Goal: Check status

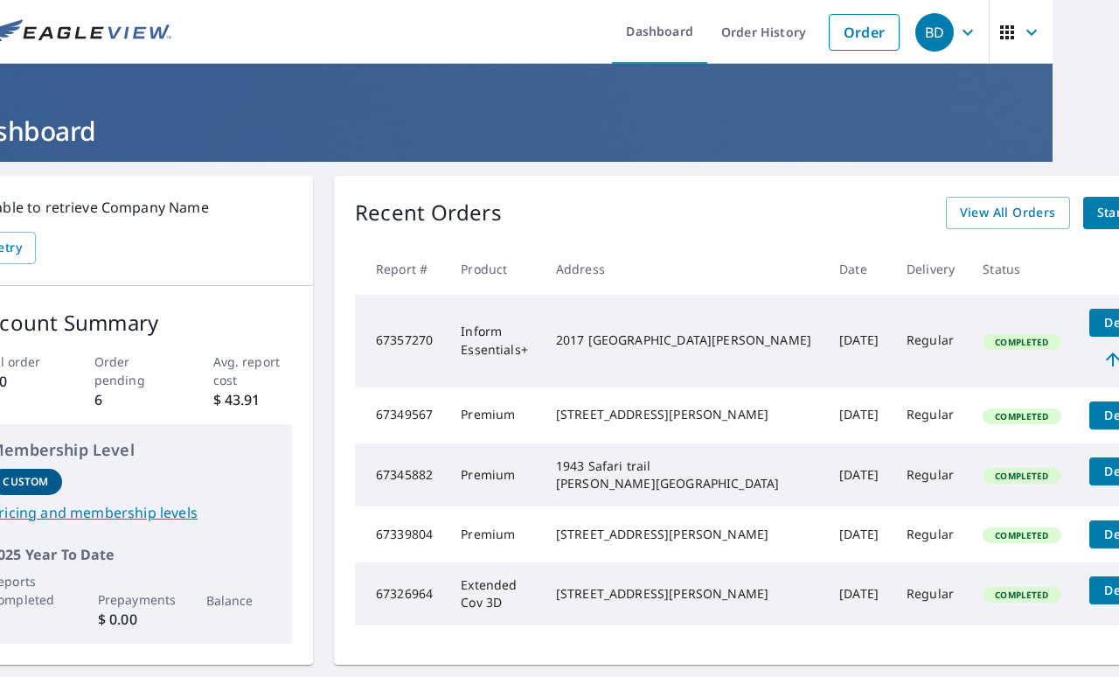
scroll to position [0, 73]
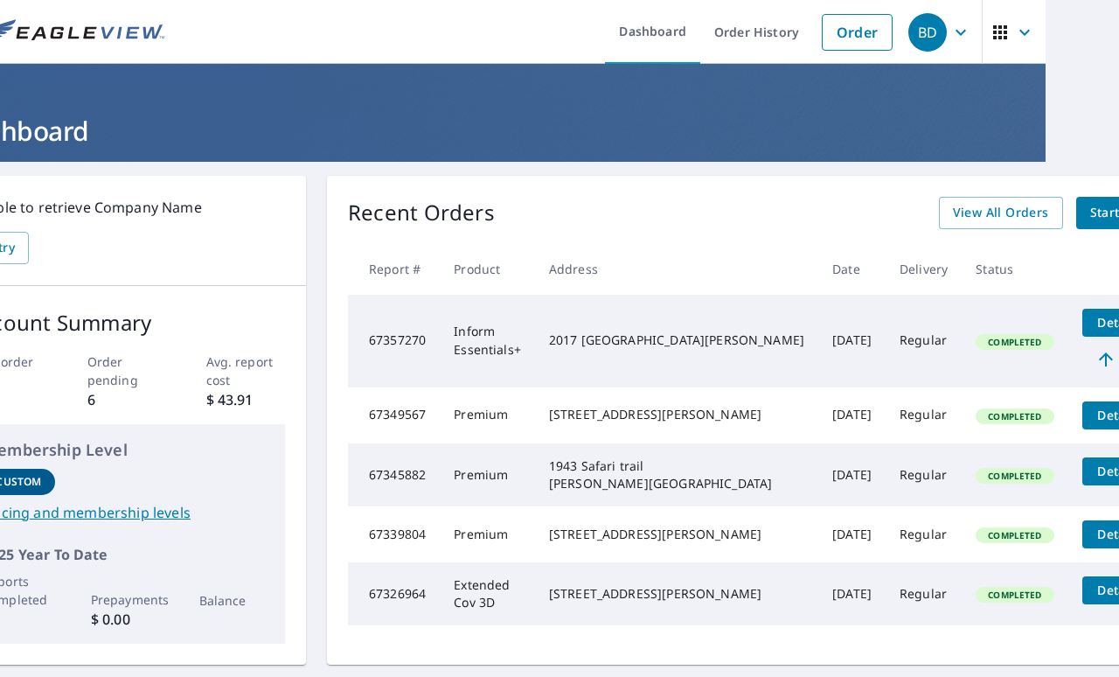
click at [962, 625] on td "Completed" at bounding box center [1015, 593] width 106 height 63
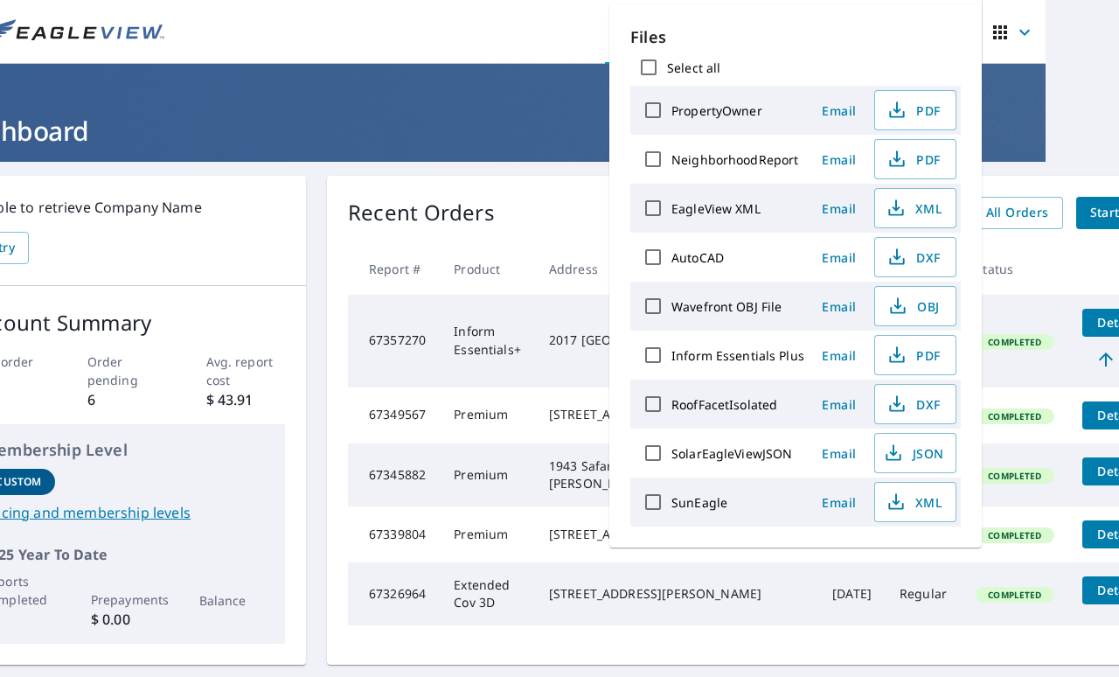
click at [1093, 321] on span "Details" at bounding box center [1119, 322] width 52 height 17
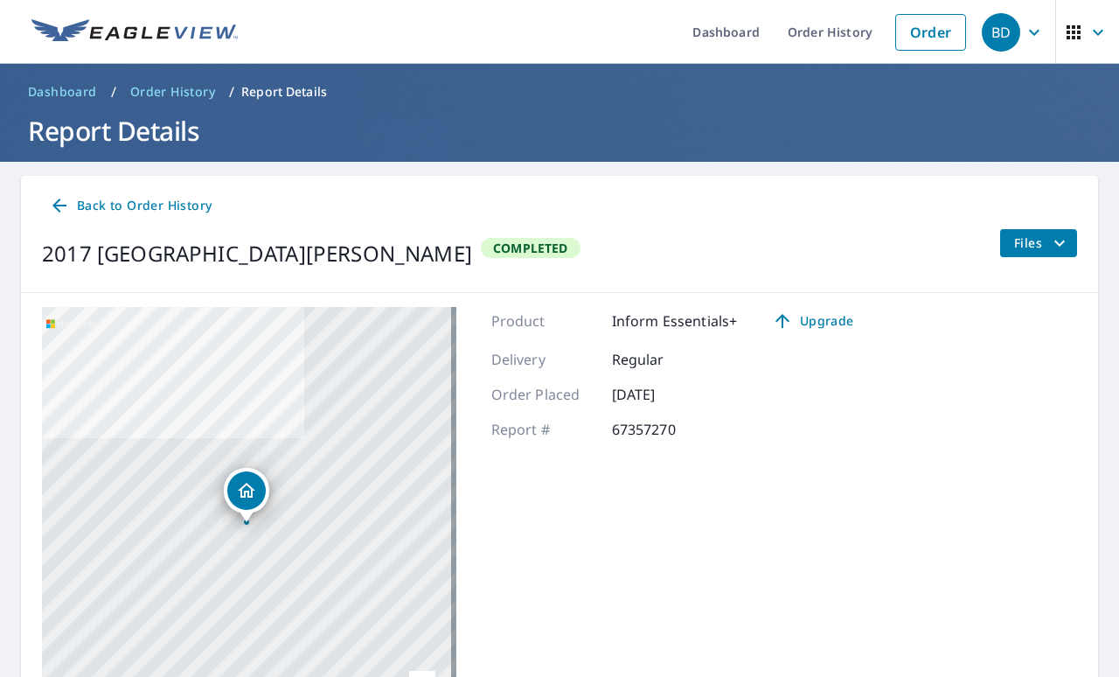
click at [241, 492] on icon "Dropped pin, building 1, Residential property, 2017 Princeton Ave Saint Paul, M…" at bounding box center [246, 490] width 17 height 15
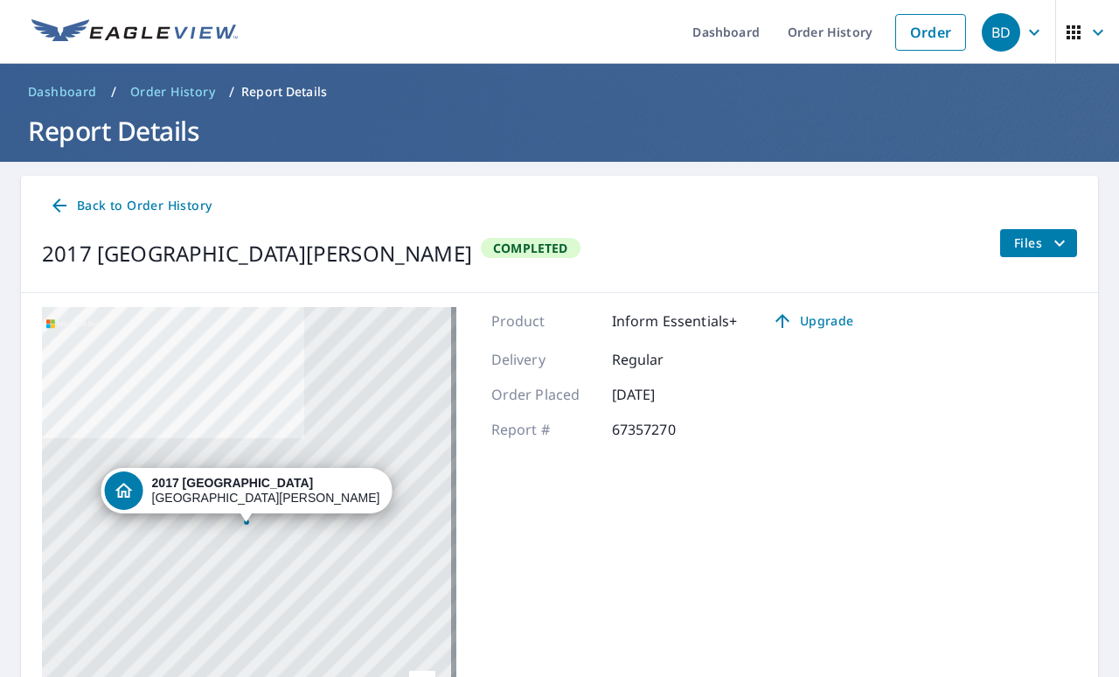
click at [199, 490] on div "2017 [GEOGRAPHIC_DATA][PERSON_NAME]" at bounding box center [246, 490] width 291 height 45
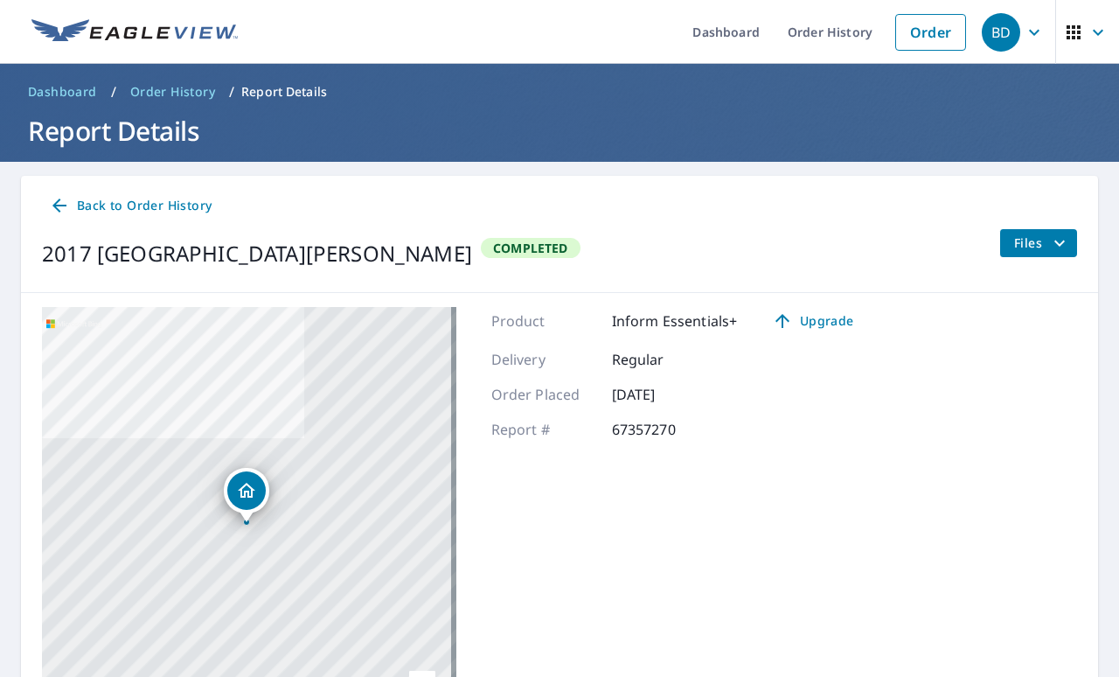
click at [199, 490] on div "2017 [GEOGRAPHIC_DATA][PERSON_NAME]" at bounding box center [249, 525] width 414 height 437
click at [818, 319] on span "Upgrade" at bounding box center [812, 320] width 88 height 21
